Goal: Task Accomplishment & Management: Manage account settings

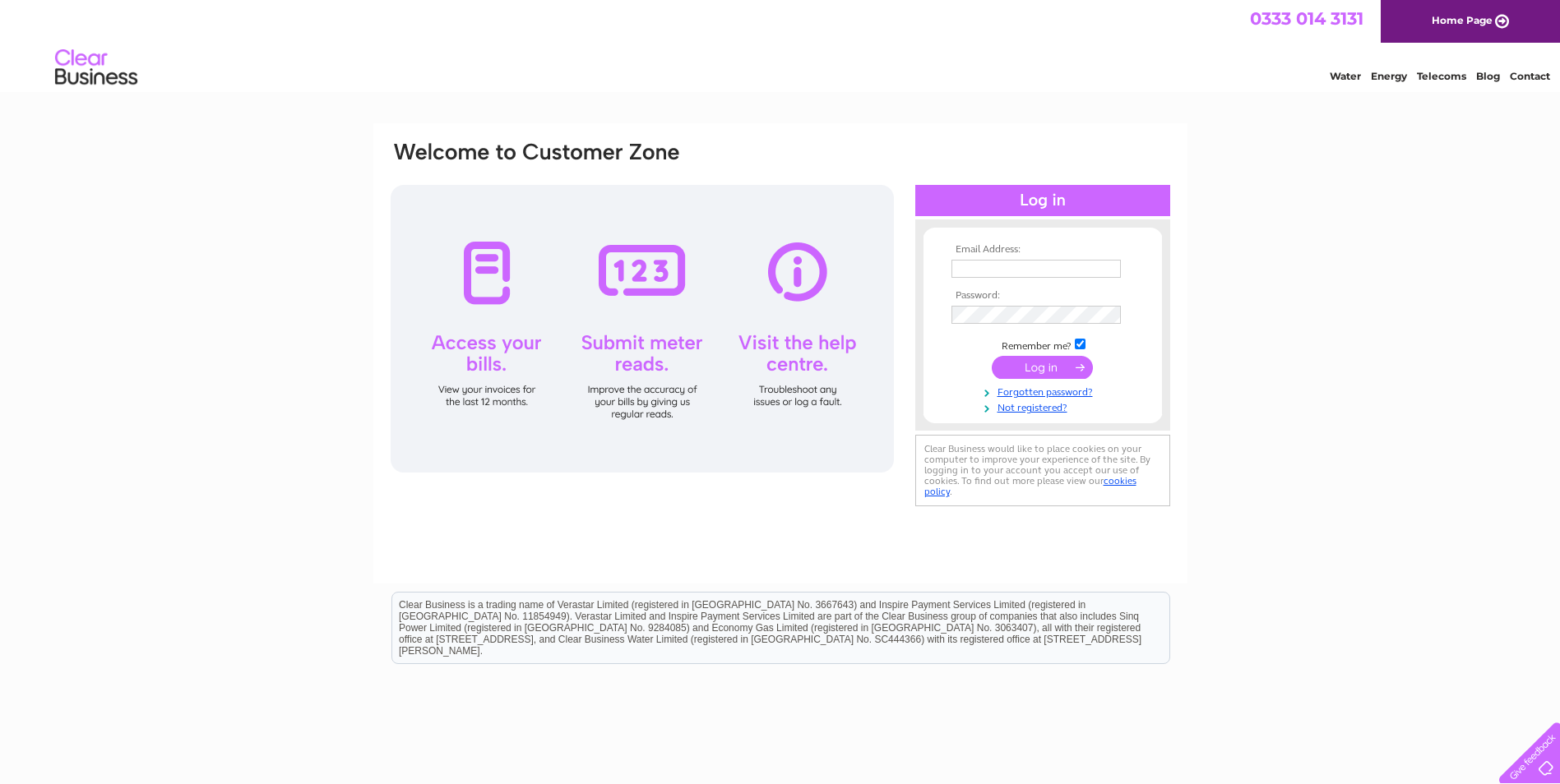
type input "eleanorgilligan@hotmail.co.uk"
click at [1021, 366] on input "submit" at bounding box center [1042, 368] width 101 height 23
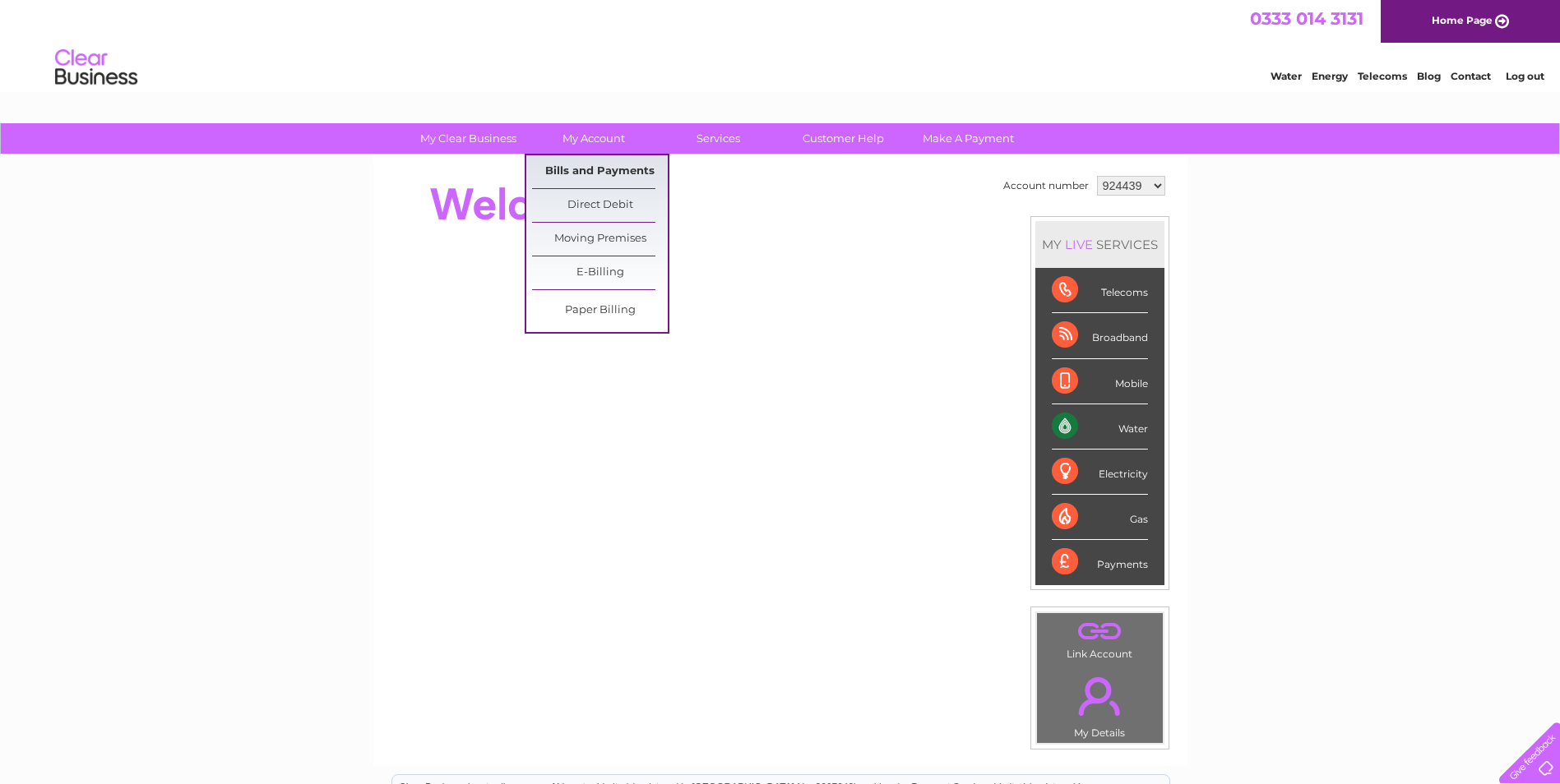
click at [596, 166] on link "Bills and Payments" at bounding box center [600, 172] width 136 height 33
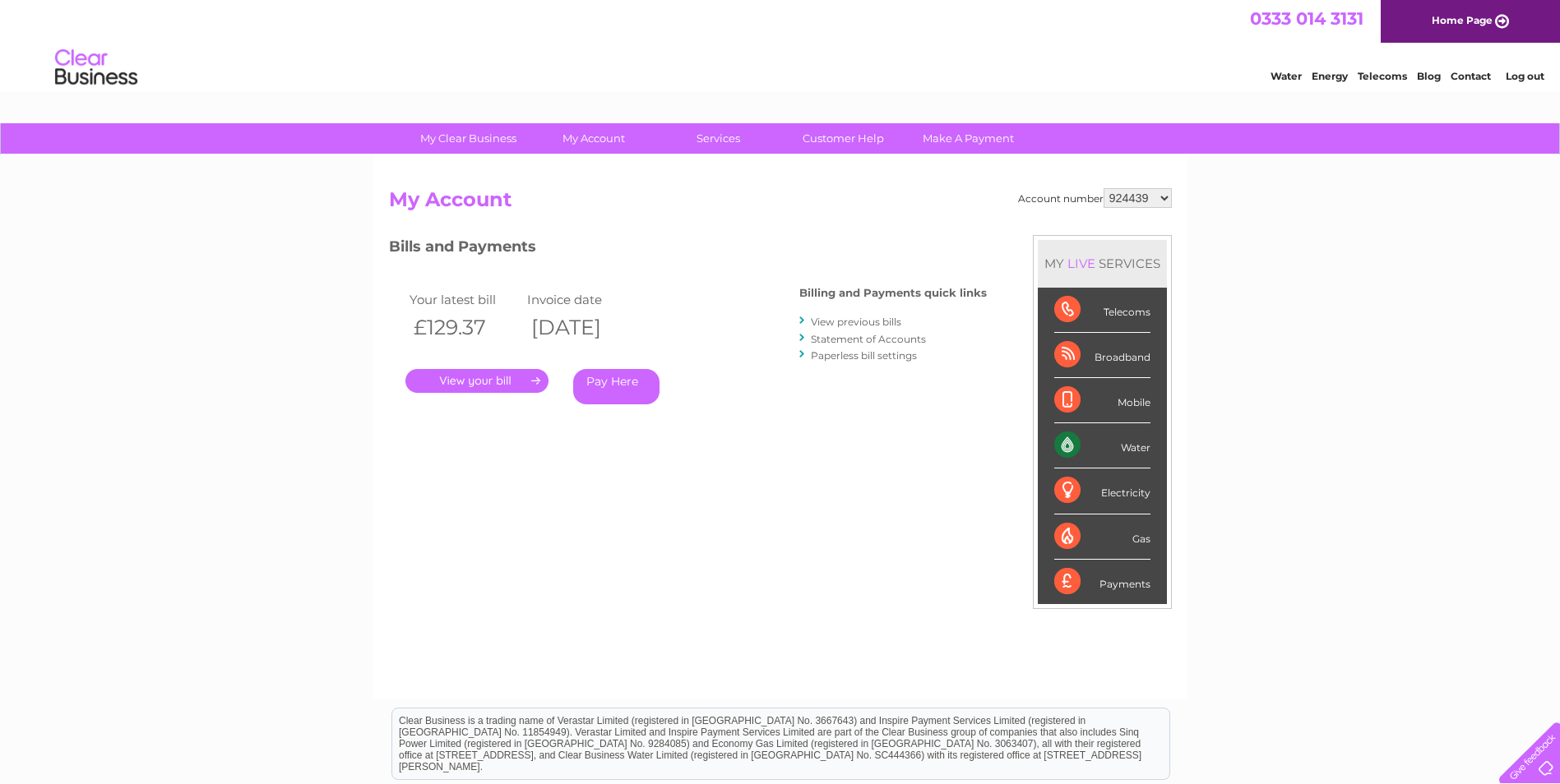
click at [487, 381] on link "." at bounding box center [477, 381] width 143 height 24
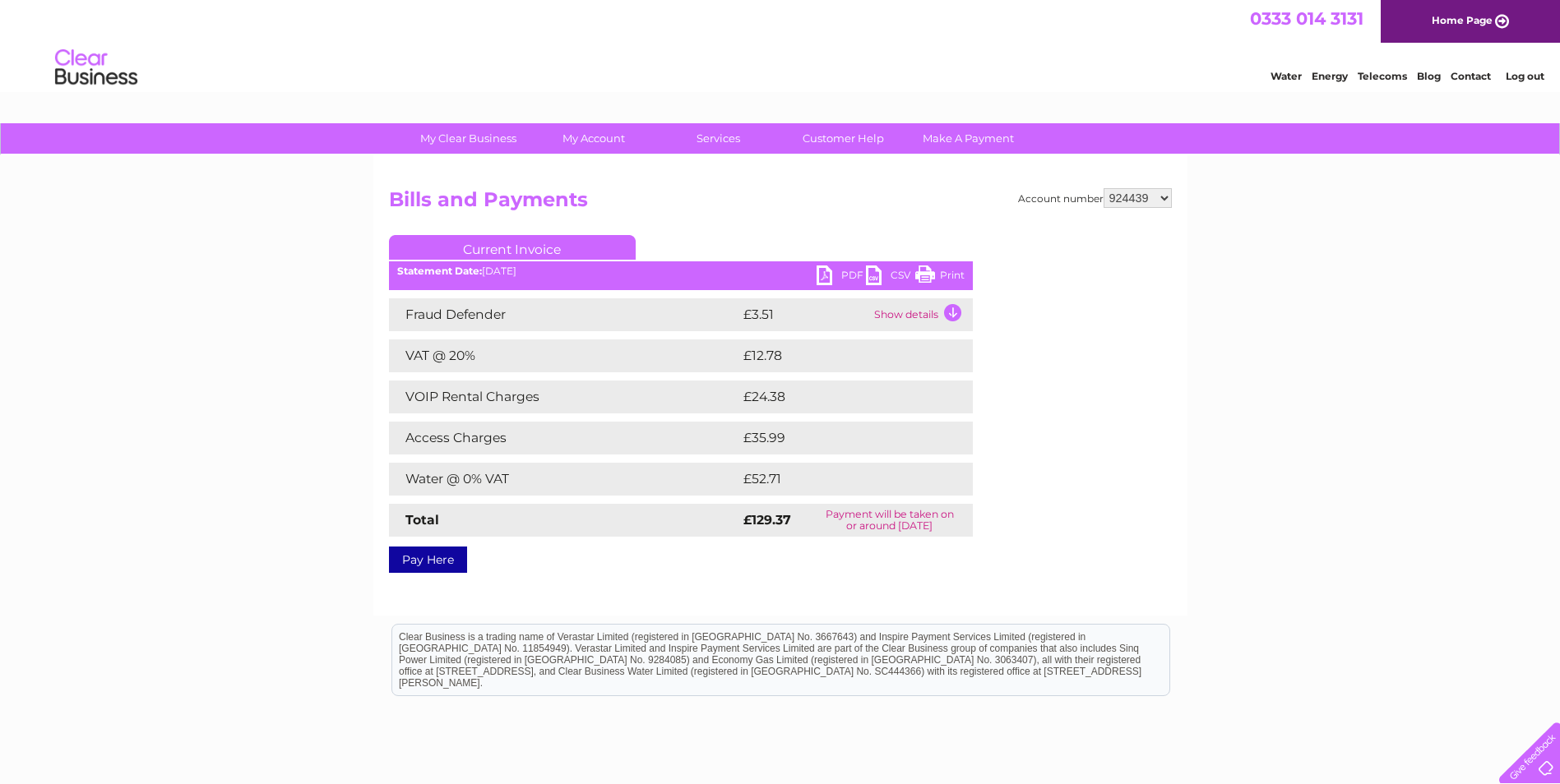
click at [846, 272] on link "PDF" at bounding box center [841, 277] width 49 height 24
click at [1163, 197] on select "924439 1024081 1080955" at bounding box center [1137, 198] width 68 height 20
select select "1024081"
click at [1103, 188] on select "924439 1024081 1080955" at bounding box center [1137, 198] width 68 height 20
click at [851, 273] on link "PDF" at bounding box center [841, 277] width 49 height 24
